Goal: Task Accomplishment & Management: Use online tool/utility

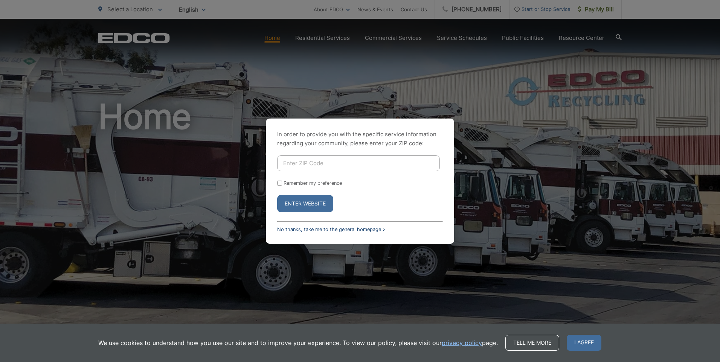
click at [357, 228] on link "No thanks, take me to the general homepage >" at bounding box center [331, 230] width 109 height 6
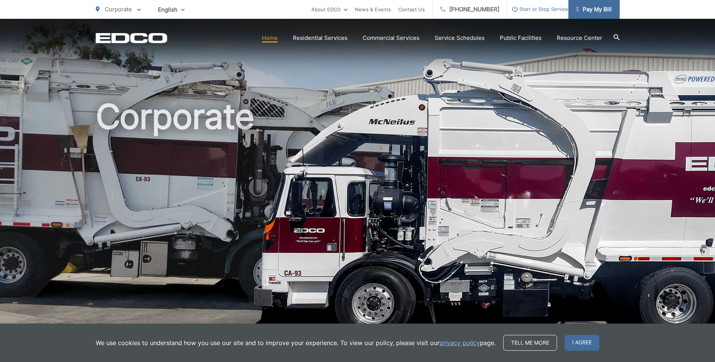
click at [604, 10] on span "Pay My Bill" at bounding box center [594, 9] width 36 height 9
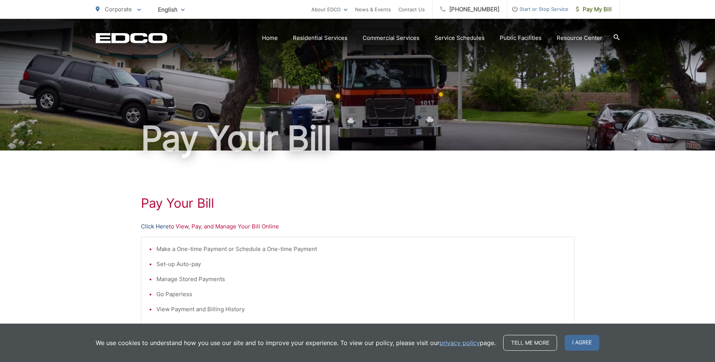
click at [166, 229] on link "Click Here" at bounding box center [155, 226] width 28 height 9
